Goal: Transaction & Acquisition: Purchase product/service

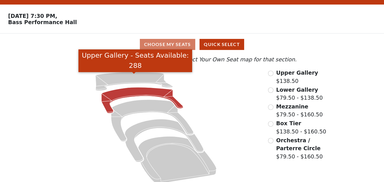
scroll to position [21, 0]
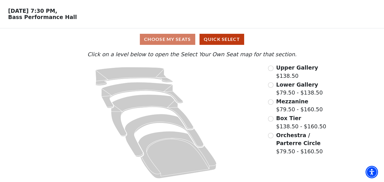
click at [275, 85] on div "Lower Gallery $79.50 - $138.50" at bounding box center [300, 89] width 64 height 16
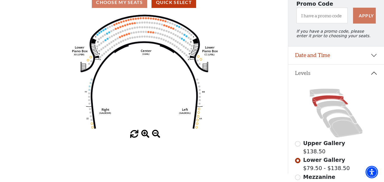
scroll to position [83, 0]
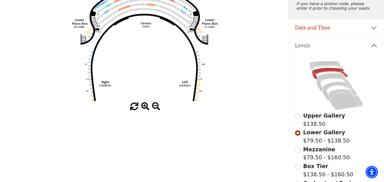
click at [143, 105] on span at bounding box center [145, 107] width 8 height 8
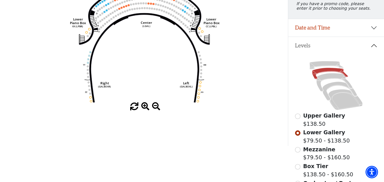
click at [143, 105] on span at bounding box center [145, 107] width 8 height 8
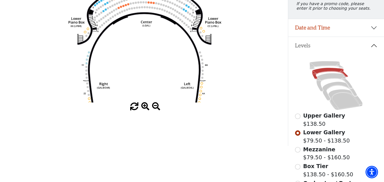
click at [143, 105] on span at bounding box center [145, 107] width 8 height 8
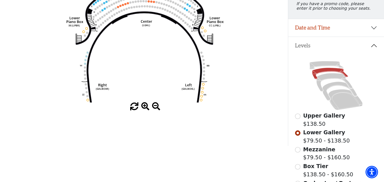
click at [143, 105] on span at bounding box center [145, 107] width 8 height 8
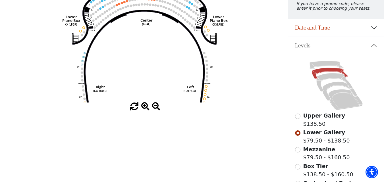
click at [143, 105] on span at bounding box center [145, 107] width 8 height 8
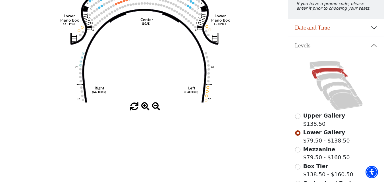
click at [143, 105] on span at bounding box center [145, 107] width 8 height 8
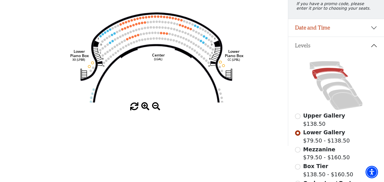
drag, startPoint x: 156, startPoint y: 79, endPoint x: 173, endPoint y: 102, distance: 28.2
click at [174, 118] on div "Choose My Seats Quick Select Current Level Lower Gallery Click on a level below…" at bounding box center [144, 55] width 288 height 182
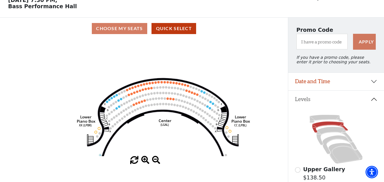
scroll to position [57, 0]
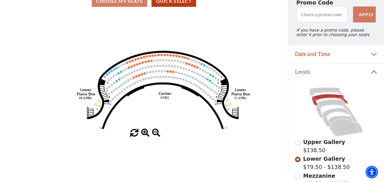
click at [145, 136] on span at bounding box center [145, 133] width 8 height 8
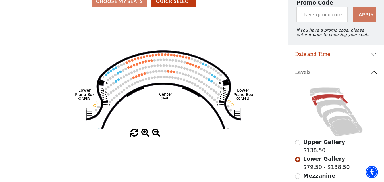
click at [145, 136] on span at bounding box center [145, 133] width 8 height 8
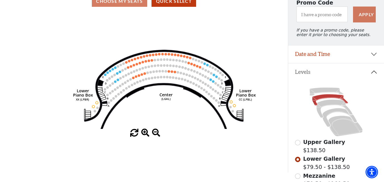
click at [145, 136] on span at bounding box center [145, 133] width 8 height 8
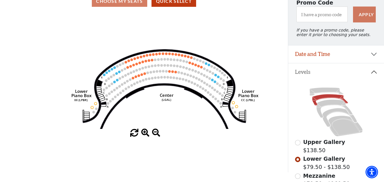
click at [145, 136] on span at bounding box center [145, 133] width 8 height 8
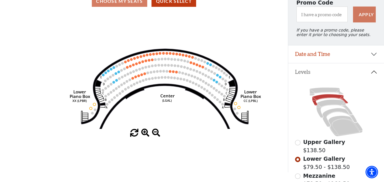
click at [145, 135] on span at bounding box center [145, 133] width 8 height 8
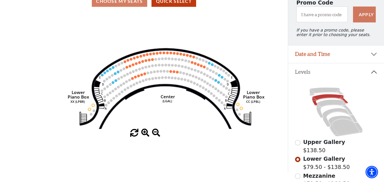
click at [145, 135] on span at bounding box center [145, 133] width 8 height 8
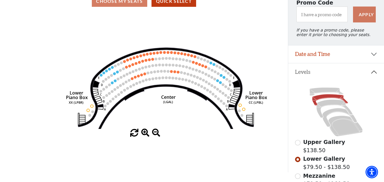
click at [145, 135] on span at bounding box center [145, 133] width 8 height 8
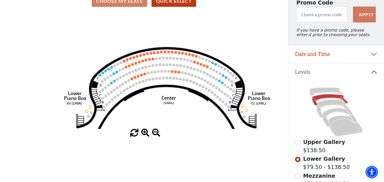
click at [145, 134] on span at bounding box center [145, 133] width 8 height 8
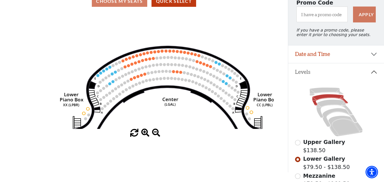
click at [145, 134] on span at bounding box center [145, 133] width 8 height 8
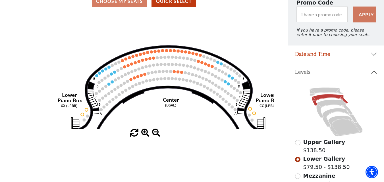
click at [145, 134] on span at bounding box center [145, 133] width 8 height 8
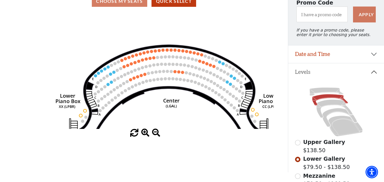
click at [145, 134] on span at bounding box center [145, 133] width 8 height 8
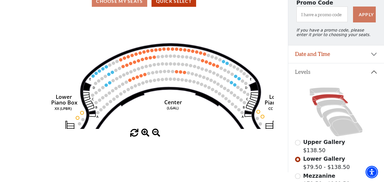
click at [145, 134] on span at bounding box center [145, 133] width 8 height 8
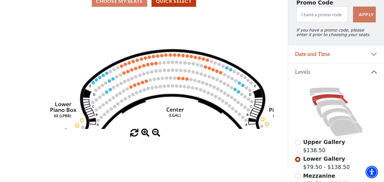
drag, startPoint x: 156, startPoint y: 79, endPoint x: 160, endPoint y: 95, distance: 16.7
click at [160, 95] on icon "Right (GALBOXR) E D C B A E D C B A YY ZZ Left (GALBOXL) BB AA Center Lower Pia…" at bounding box center [143, 70] width 259 height 117
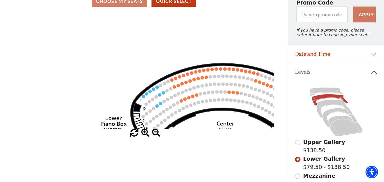
drag, startPoint x: 153, startPoint y: 79, endPoint x: 199, endPoint y: 82, distance: 45.5
click at [199, 80] on circle at bounding box center [197, 78] width 3 height 3
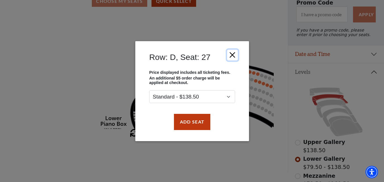
click at [230, 54] on button "Close" at bounding box center [232, 54] width 11 height 11
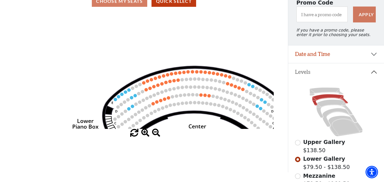
drag, startPoint x: 153, startPoint y: 79, endPoint x: 127, endPoint y: 84, distance: 26.0
click at [118, 83] on icon "Right (GALBOXR) E D C B A E D C B A YY ZZ Left (GALBOXL) BB AA Center Lower Pia…" at bounding box center [143, 70] width 259 height 117
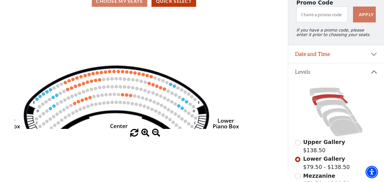
drag, startPoint x: 210, startPoint y: 72, endPoint x: 144, endPoint y: 71, distance: 66.2
click at [132, 71] on icon at bounding box center [115, 114] width 213 height 96
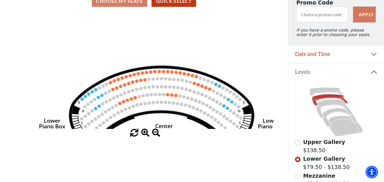
click at [232, 71] on icon "Right (GALBOXR) E D C B A E D C B A YY ZZ Left (GALBOXL) BB AA Center Lower Pia…" at bounding box center [143, 70] width 259 height 117
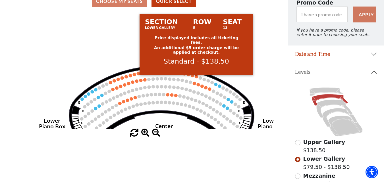
click at [195, 78] on circle at bounding box center [196, 76] width 3 height 3
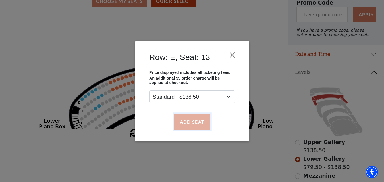
click at [189, 115] on button "Add Seat" at bounding box center [192, 122] width 36 height 16
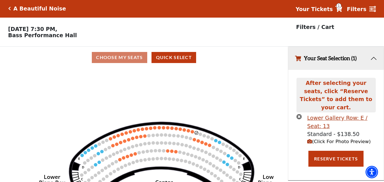
scroll to position [0, 0]
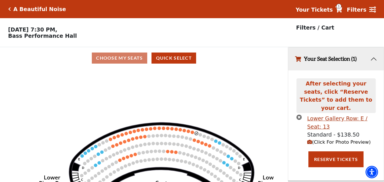
click at [190, 135] on icon "Right (GALBOXR) E D C B A E D C B A YY ZZ Left (GALBOXL) BB AA Center Lower Pia…" at bounding box center [143, 127] width 259 height 117
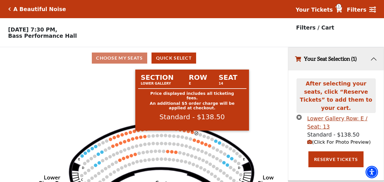
click at [192, 133] on circle at bounding box center [192, 132] width 3 height 3
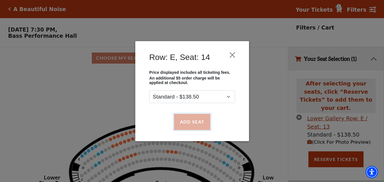
click at [194, 116] on button "Add Seat" at bounding box center [192, 122] width 36 height 16
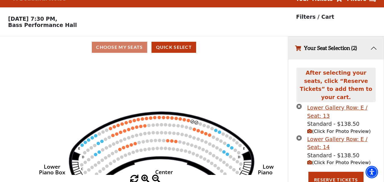
click at [191, 121] on icon "Right (GALBOXR) E D C B A E D C B A YY ZZ Left (GALBOXL) BB AA Center Lower Pia…" at bounding box center [143, 116] width 259 height 117
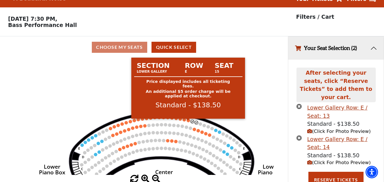
click at [188, 122] on circle at bounding box center [188, 120] width 3 height 3
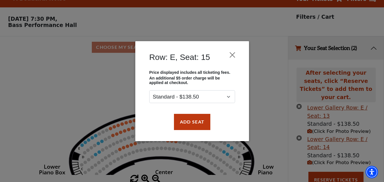
click at [190, 103] on div "Price displayed includes all ticketing fees. An additional $5 order charge will…" at bounding box center [192, 89] width 97 height 39
click at [185, 114] on button "Add Seat" at bounding box center [192, 122] width 36 height 16
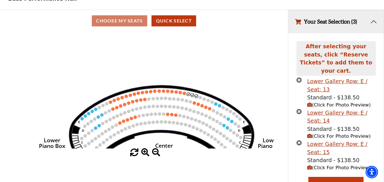
scroll to position [42, 0]
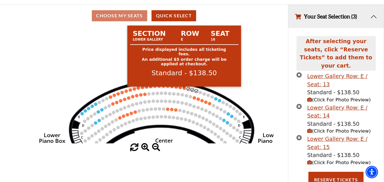
click at [184, 90] on circle at bounding box center [183, 88] width 3 height 3
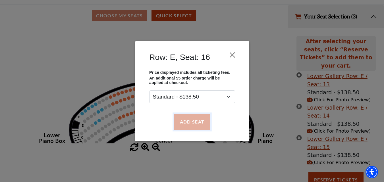
click at [186, 120] on button "Add Seat" at bounding box center [192, 122] width 36 height 16
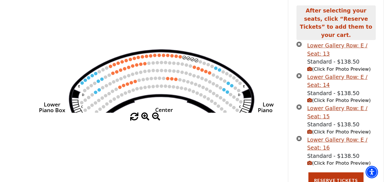
scroll to position [74, 0]
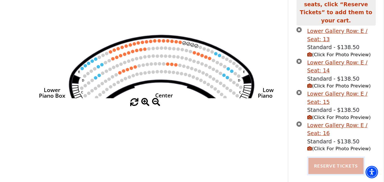
click at [321, 158] on button "Reserve Tickets" at bounding box center [335, 166] width 55 height 16
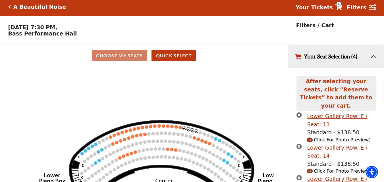
scroll to position [87, 0]
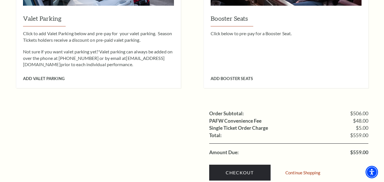
scroll to position [571, 0]
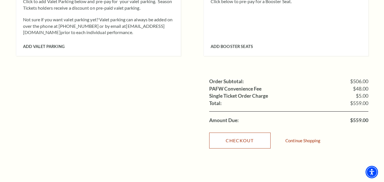
click at [243, 134] on link "Checkout" at bounding box center [239, 141] width 61 height 16
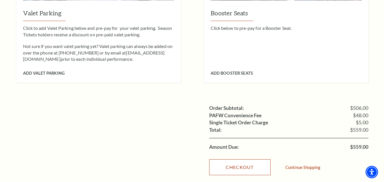
scroll to position [514, 0]
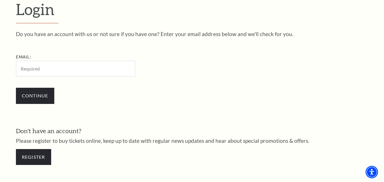
scroll to position [215, 0]
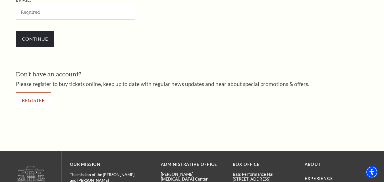
click at [37, 103] on link "Register" at bounding box center [33, 100] width 35 height 16
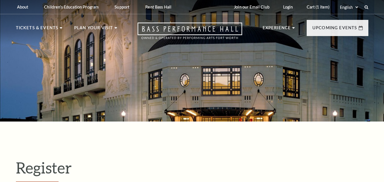
select select "1"
select select "[GEOGRAPHIC_DATA]"
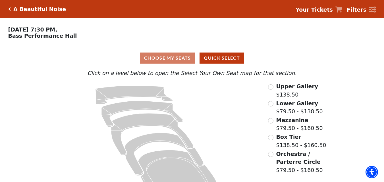
click at [342, 9] on icon at bounding box center [338, 10] width 7 height 6
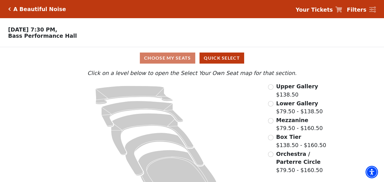
click at [342, 9] on icon at bounding box center [338, 10] width 7 height 6
click at [333, 9] on strong "Your Tickets" at bounding box center [313, 10] width 37 height 6
click at [348, 9] on div "Your Tickets Filters" at bounding box center [333, 9] width 85 height 10
drag, startPoint x: 348, startPoint y: 9, endPoint x: 341, endPoint y: 9, distance: 6.8
click at [347, 9] on div "Your Tickets Filters" at bounding box center [333, 9] width 85 height 10
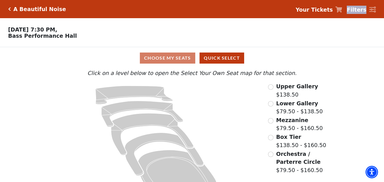
click at [341, 9] on icon at bounding box center [338, 10] width 7 height 6
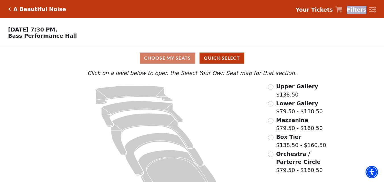
click at [341, 9] on icon at bounding box center [338, 10] width 7 height 6
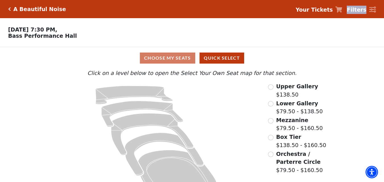
click at [341, 9] on icon at bounding box center [338, 10] width 7 height 6
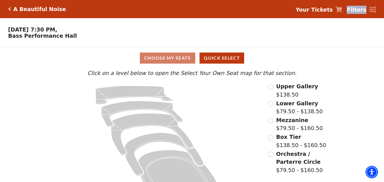
click at [341, 9] on icon at bounding box center [338, 10] width 7 height 6
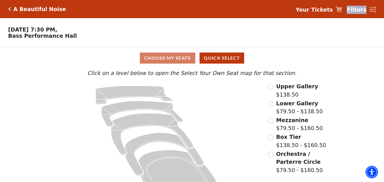
click at [342, 8] on icon at bounding box center [338, 10] width 7 height 6
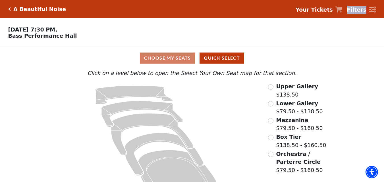
click at [342, 8] on icon at bounding box center [338, 10] width 7 height 6
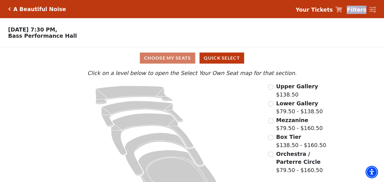
click at [342, 8] on icon at bounding box center [338, 10] width 7 height 6
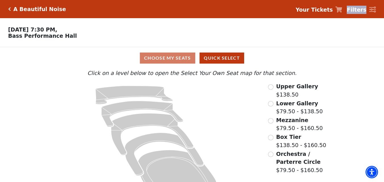
click at [342, 8] on icon at bounding box center [338, 10] width 7 height 6
click at [333, 9] on strong "Your Tickets" at bounding box center [313, 10] width 37 height 6
click at [341, 8] on icon at bounding box center [338, 10] width 7 height 6
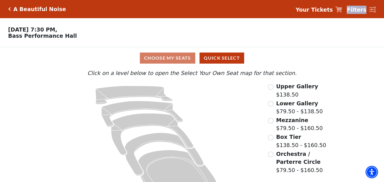
click at [341, 8] on icon at bounding box center [338, 10] width 7 height 6
click at [344, 16] on div "A Beautiful Noise Your Tickets Filters" at bounding box center [192, 9] width 384 height 18
click at [342, 13] on div at bounding box center [338, 10] width 7 height 7
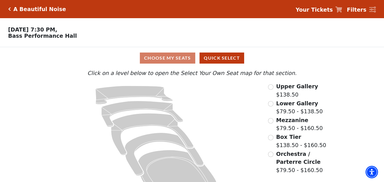
click at [342, 13] on div at bounding box center [338, 10] width 7 height 7
click at [342, 10] on icon at bounding box center [338, 10] width 7 height 6
